Goal: Check status: Check status

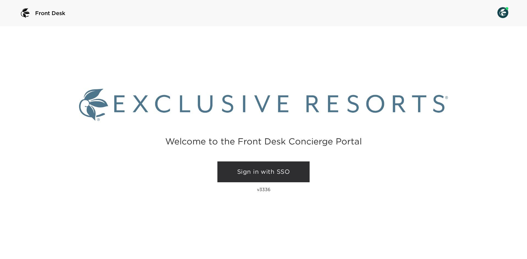
click at [300, 169] on link "Sign in with SSO" at bounding box center [263, 172] width 92 height 21
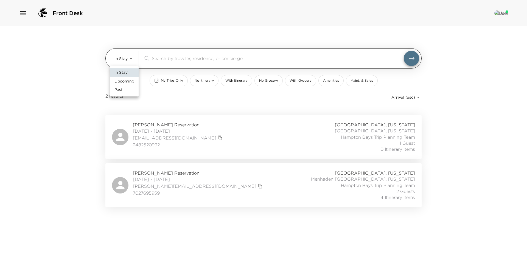
click at [119, 60] on body "Front Desk In Stay In-Stay ​ My Trips Only No Itinerary With Itinerary No Groce…" at bounding box center [263, 129] width 527 height 259
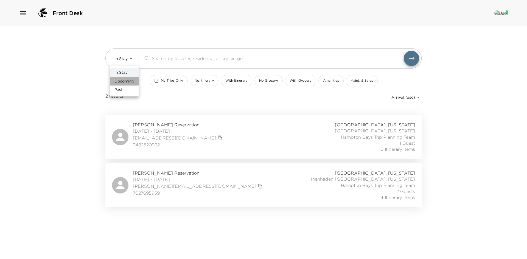
click at [126, 81] on span "Upcoming" at bounding box center [124, 81] width 20 height 5
type input "Upcoming"
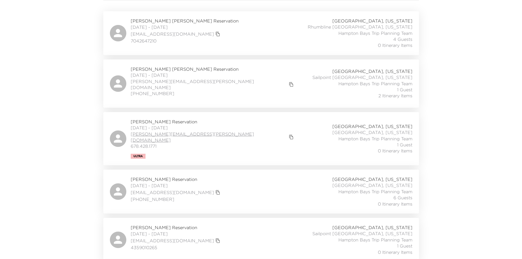
scroll to position [137, 0]
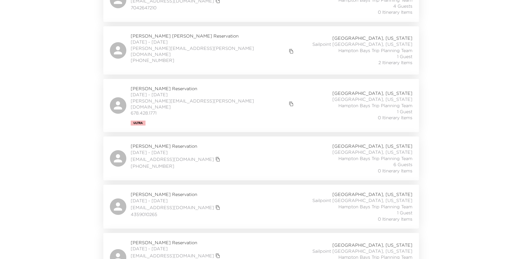
click at [162, 137] on div "Ryan Struthers Reservation 10/23/2025 - 10/26/2025 struthersryan@gmail.com 302-…" at bounding box center [261, 159] width 316 height 44
